Goal: Task Accomplishment & Management: Use online tool/utility

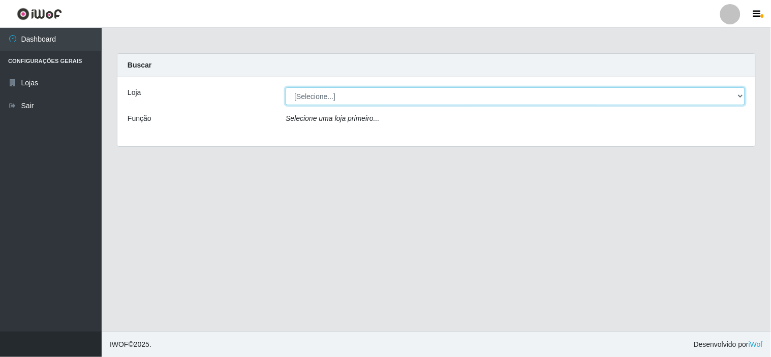
click at [583, 94] on select "[Selecione...] Rede Compras Supermercados - LOJA 6" at bounding box center [516, 96] width 460 height 18
select select "398"
click at [286, 87] on select "[Selecione...] Rede Compras Supermercados - LOJA 6" at bounding box center [516, 96] width 460 height 18
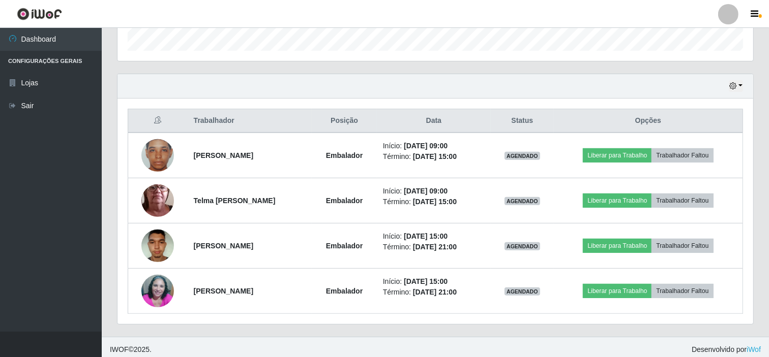
scroll to position [318, 0]
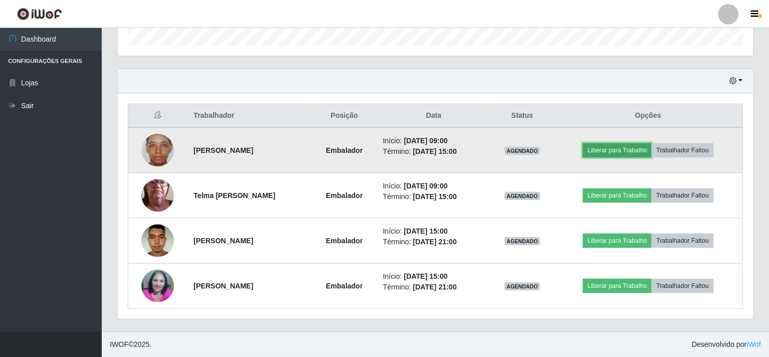
click at [603, 154] on button "Liberar para Trabalho" at bounding box center [617, 150] width 69 height 14
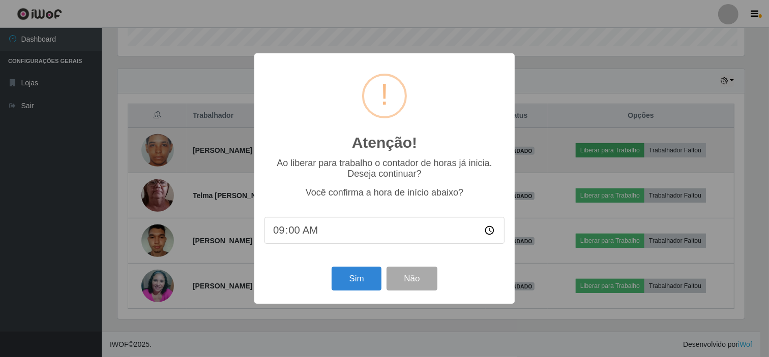
scroll to position [210, 629]
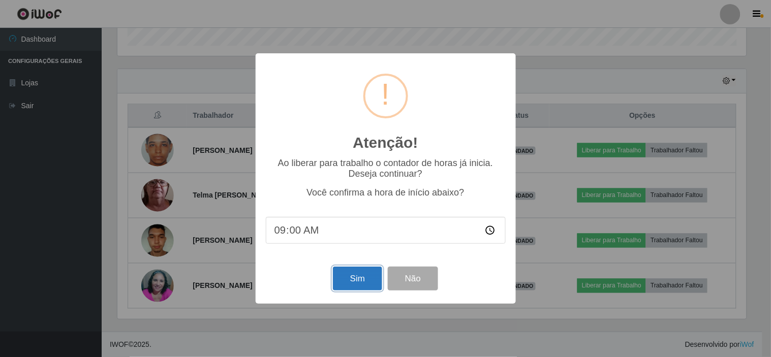
click at [353, 277] on button "Sim" at bounding box center [357, 279] width 49 height 24
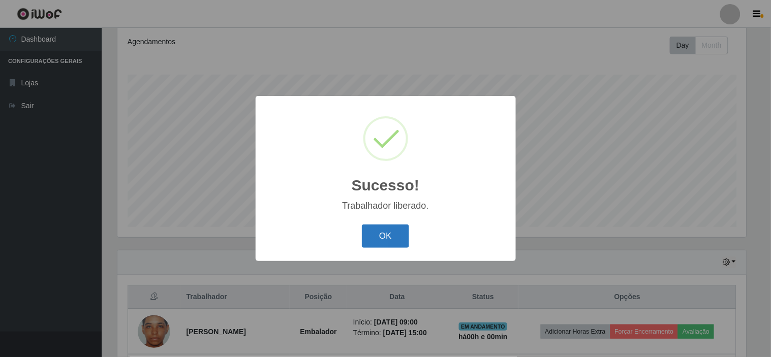
click at [366, 232] on button "OK" at bounding box center [385, 237] width 47 height 24
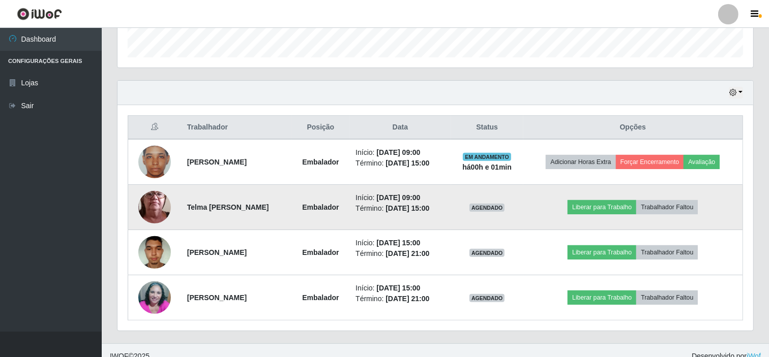
scroll to position [318, 0]
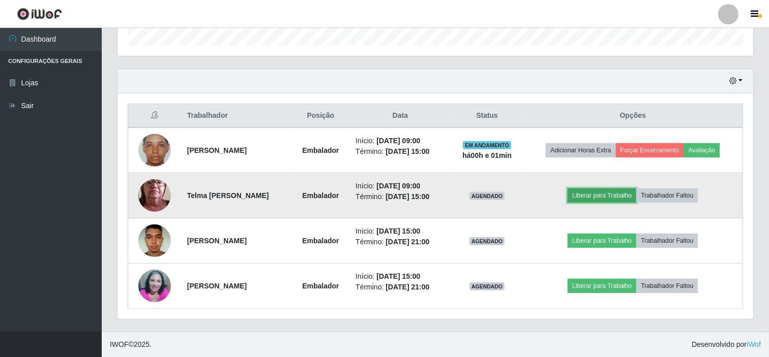
click at [608, 194] on button "Liberar para Trabalho" at bounding box center [601, 196] width 69 height 14
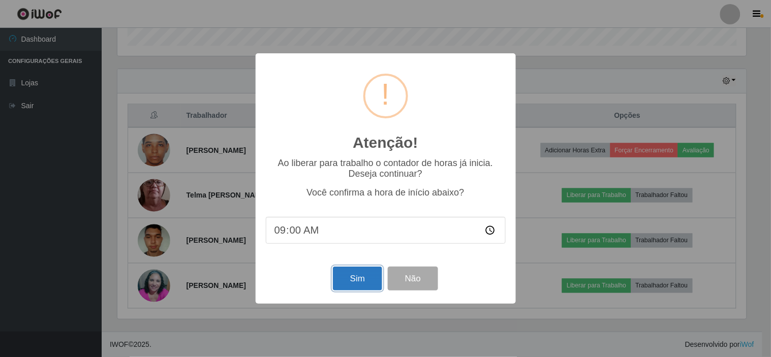
click at [359, 270] on button "Sim" at bounding box center [357, 279] width 49 height 24
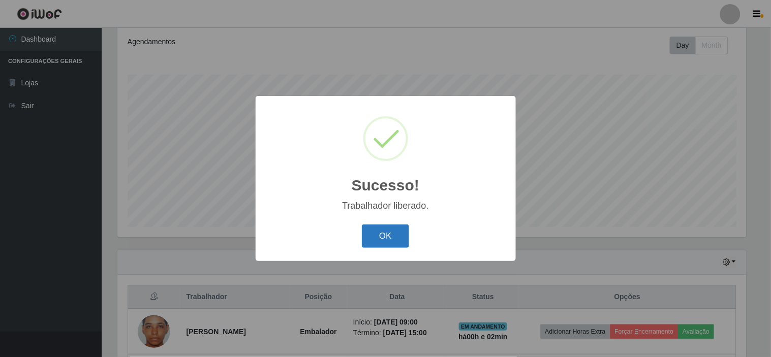
click at [389, 231] on button "OK" at bounding box center [385, 237] width 47 height 24
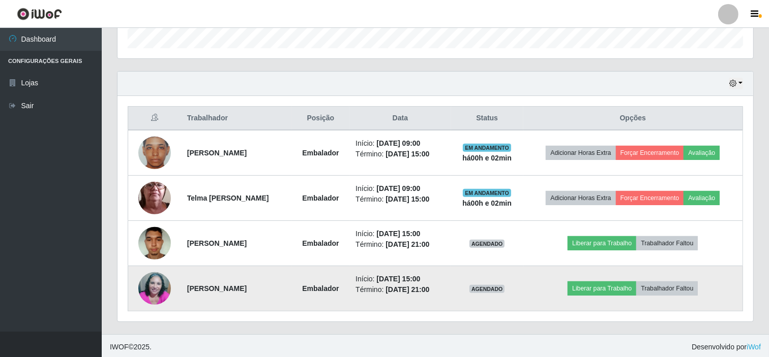
scroll to position [318, 0]
